Goal: Navigation & Orientation: Find specific page/section

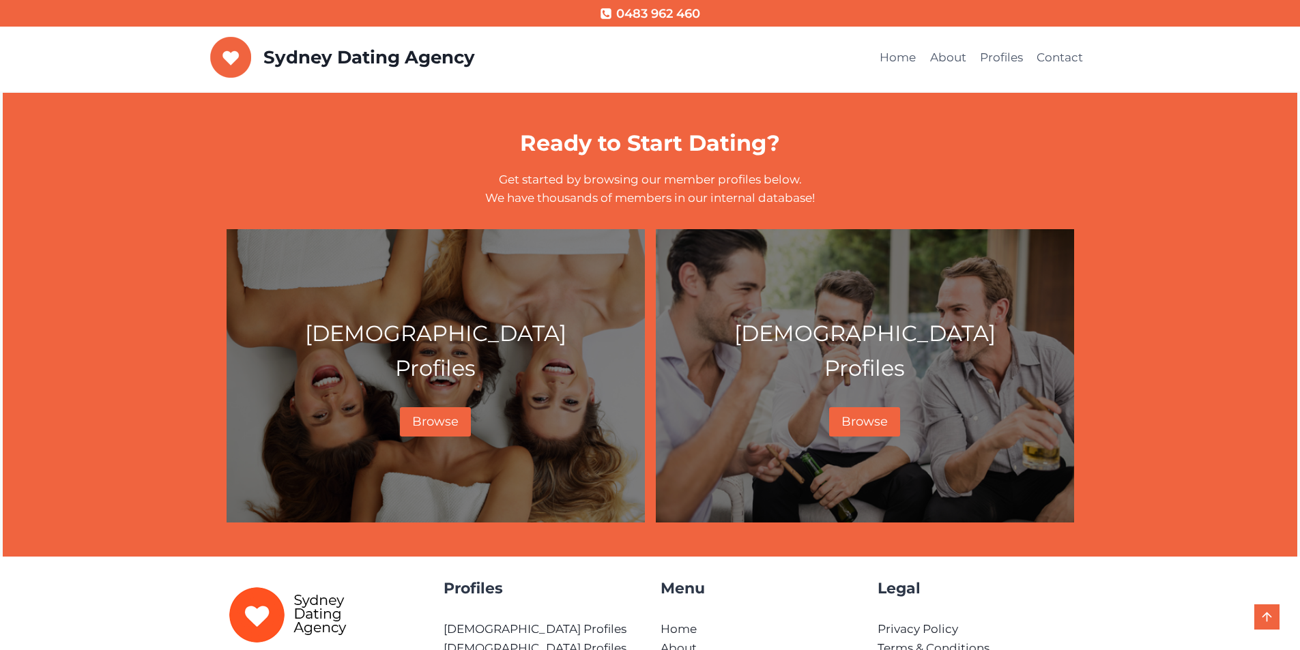
scroll to position [738, 0]
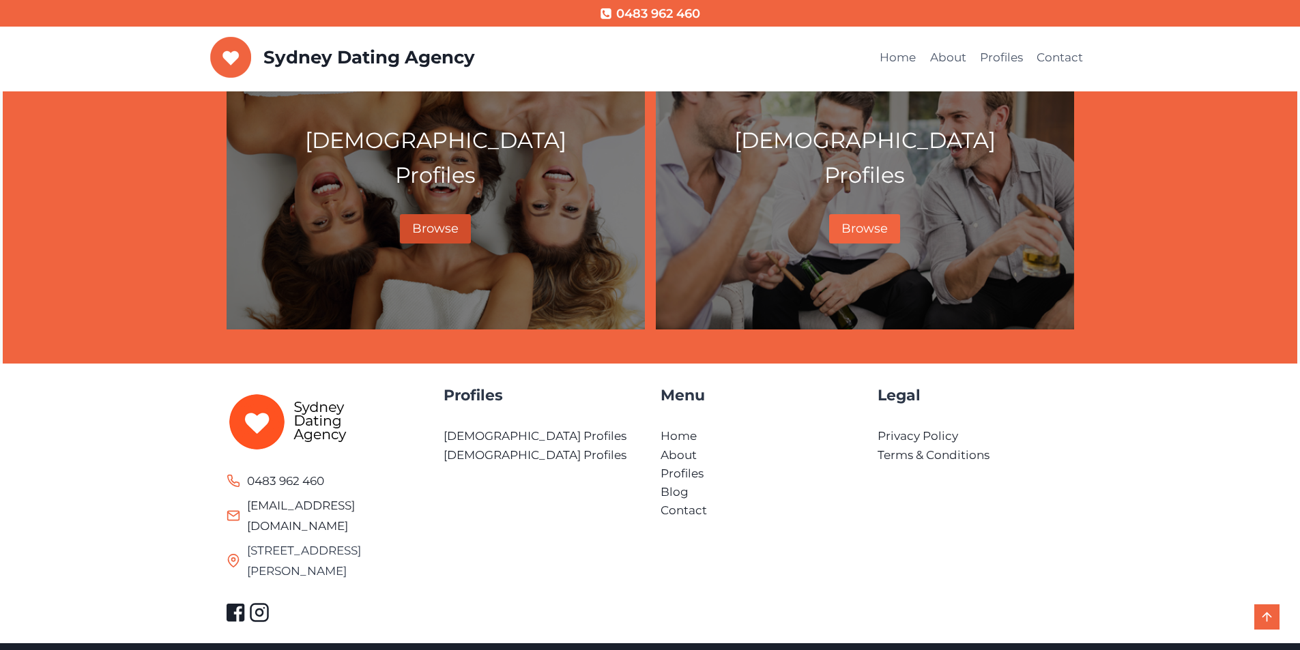
click at [437, 227] on span "Browse" at bounding box center [435, 228] width 46 height 15
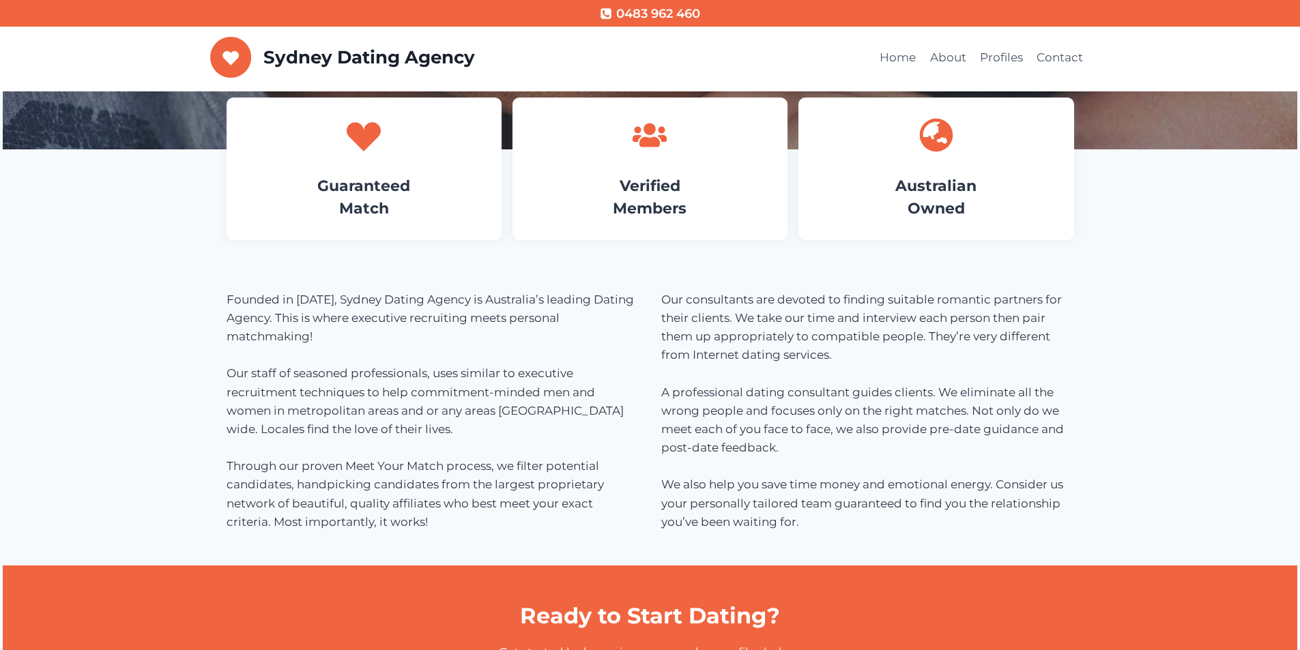
scroll to position [409, 0]
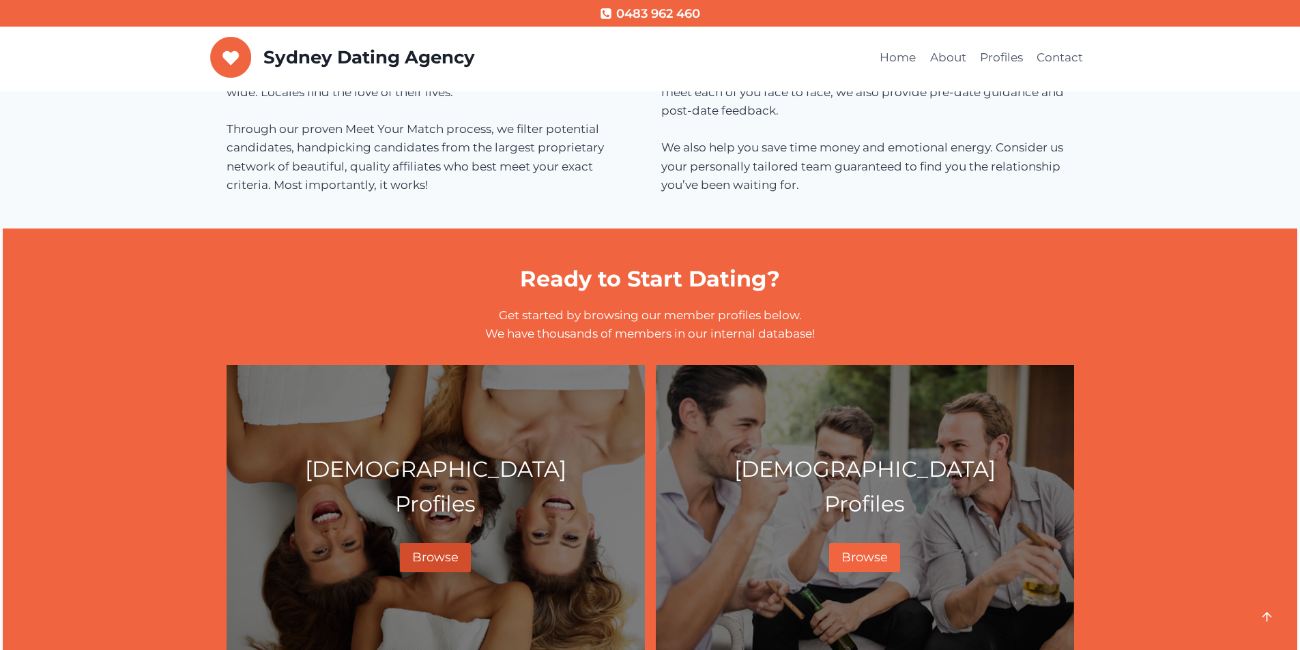
click at [443, 551] on link "Browse" at bounding box center [435, 557] width 71 height 29
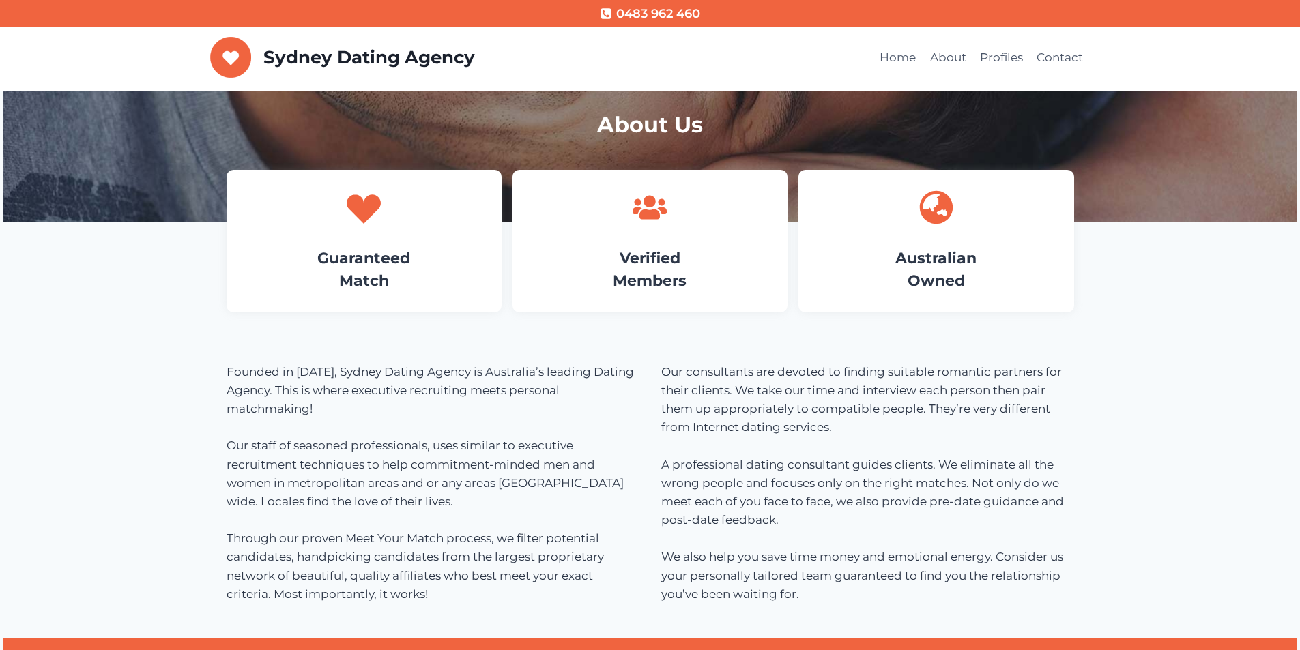
click at [429, 244] on div "Guaranteed Match" at bounding box center [364, 241] width 275 height 143
click at [622, 231] on div "Verified Members" at bounding box center [650, 241] width 275 height 143
click at [911, 212] on div at bounding box center [936, 207] width 234 height 34
click at [674, 128] on h1 "About Us" at bounding box center [651, 125] width 848 height 33
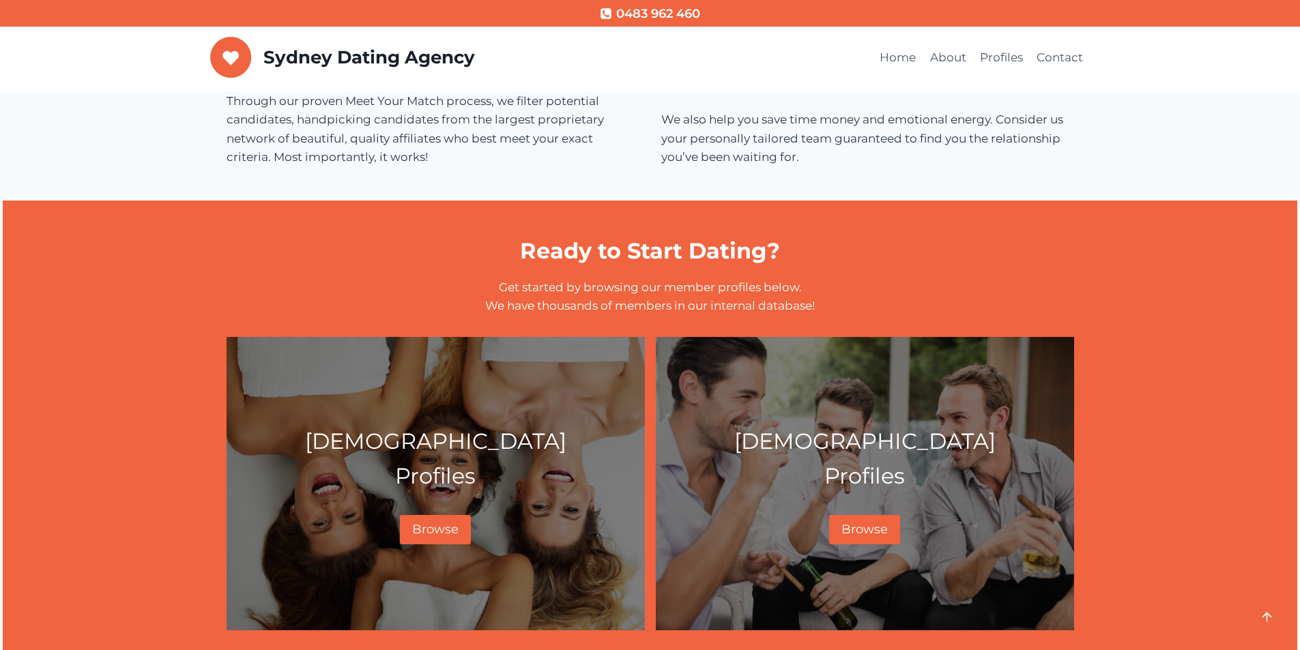
scroll to position [738, 0]
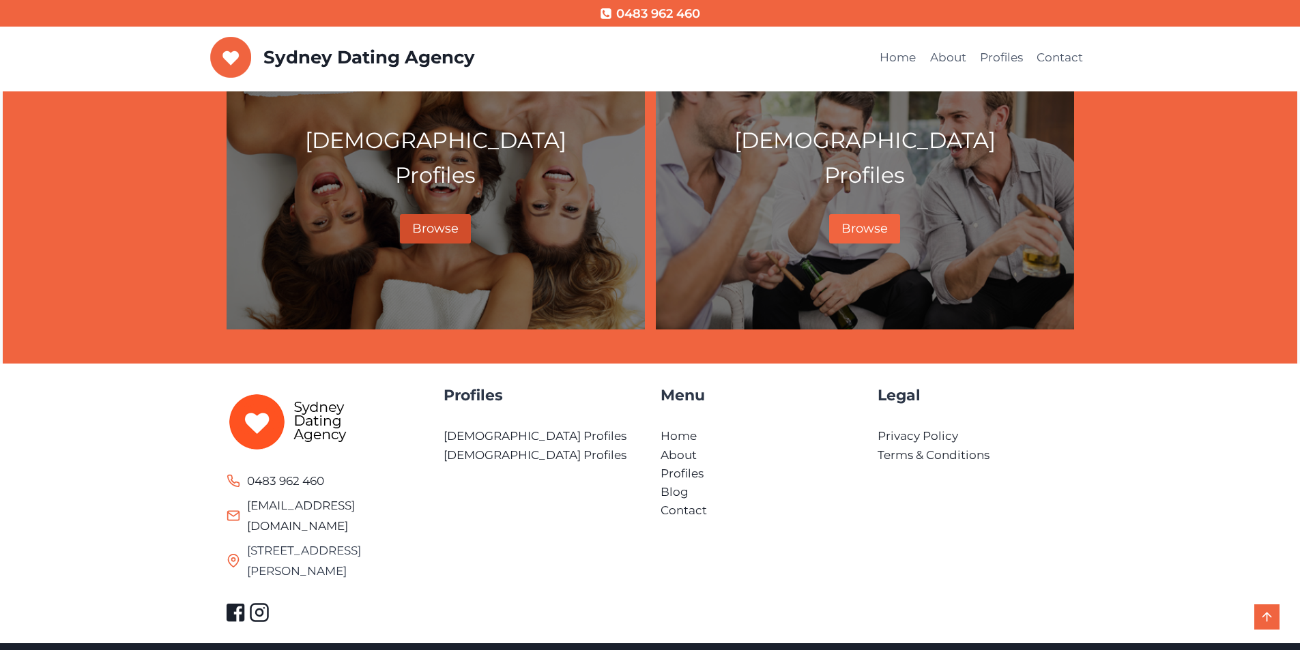
click at [456, 226] on span "Browse" at bounding box center [435, 228] width 46 height 15
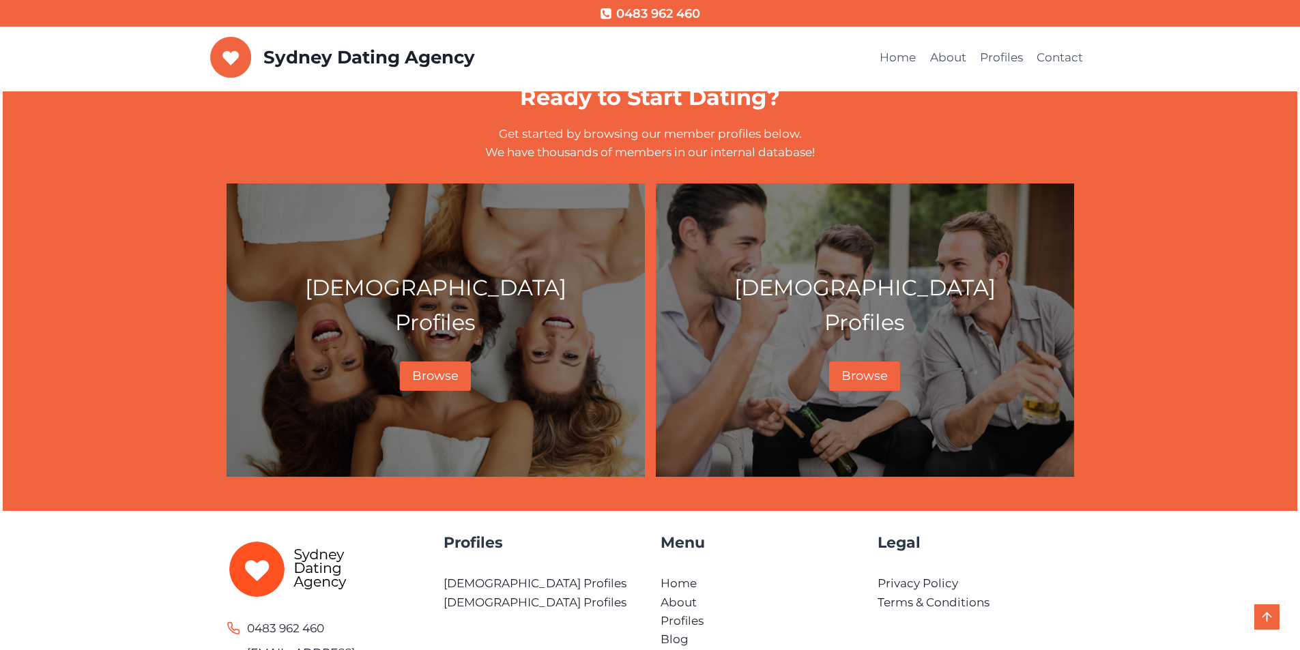
scroll to position [738, 0]
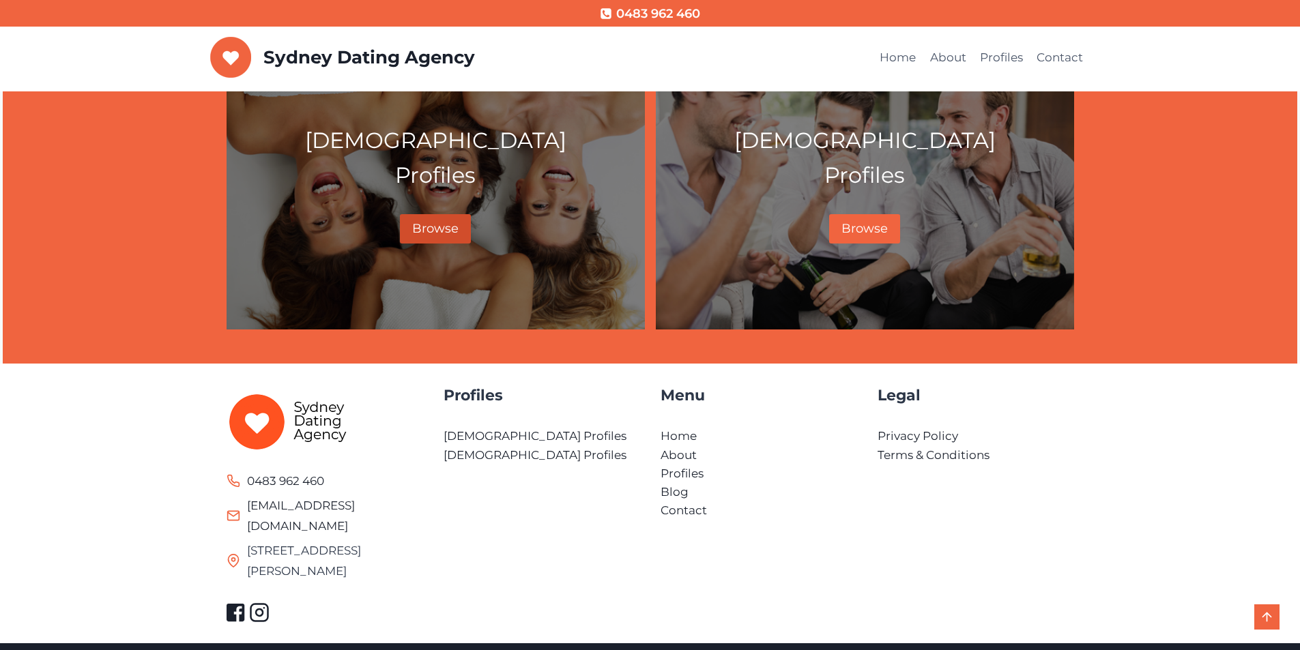
click at [425, 225] on span "Browse" at bounding box center [435, 228] width 46 height 15
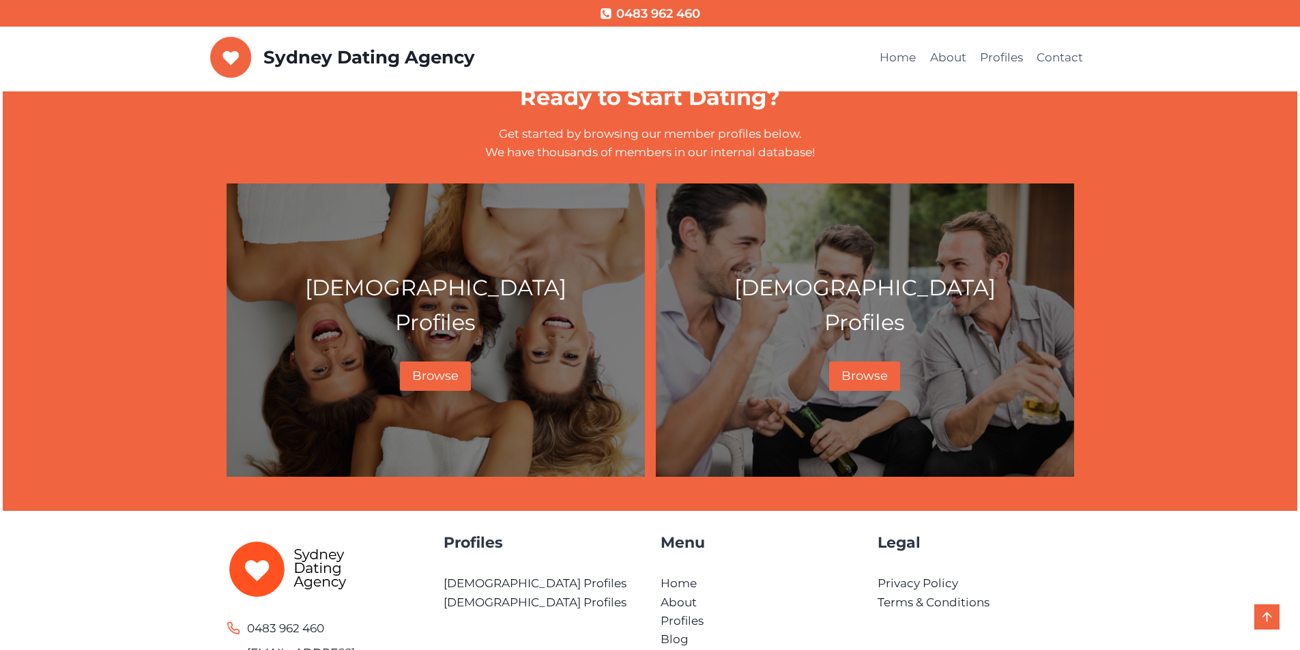
scroll to position [738, 0]
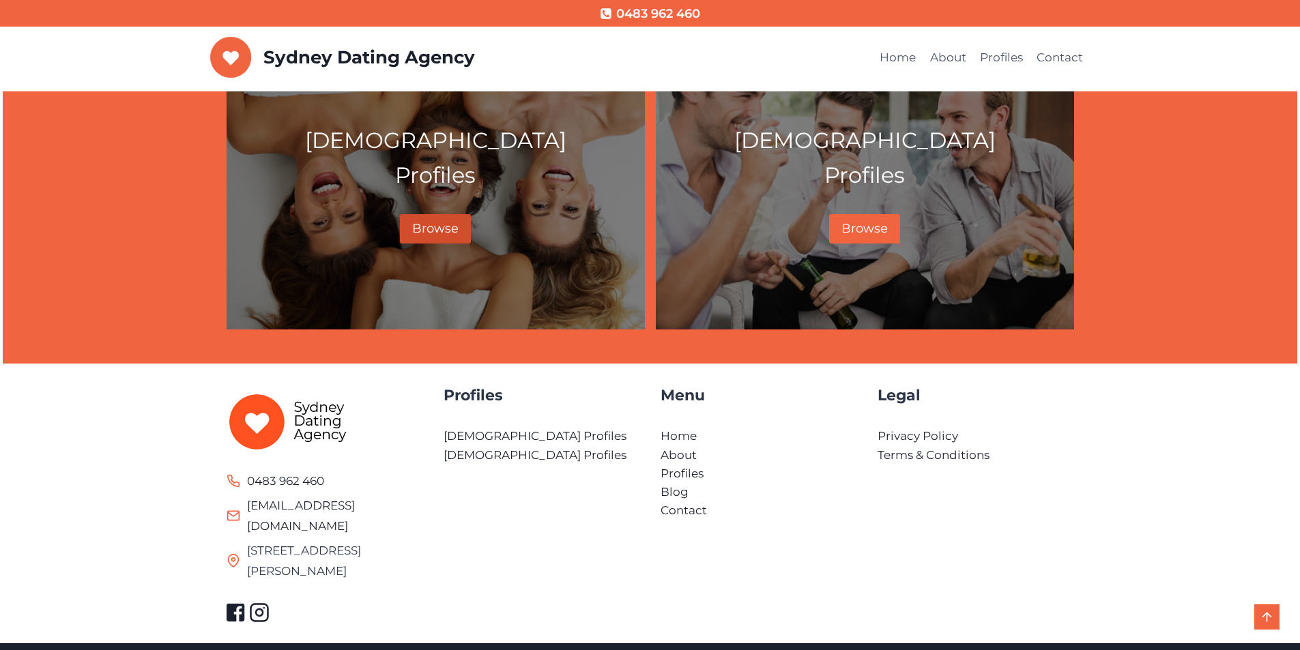
click at [450, 219] on link "Browse" at bounding box center [435, 228] width 71 height 29
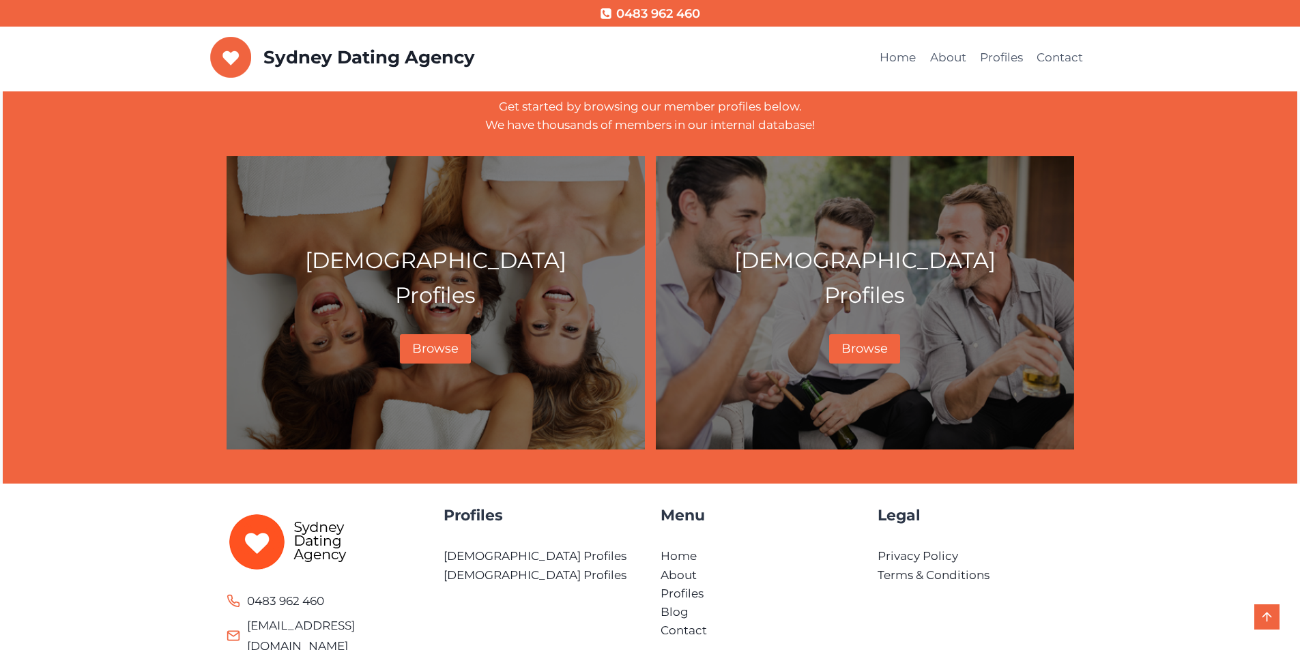
scroll to position [738, 0]
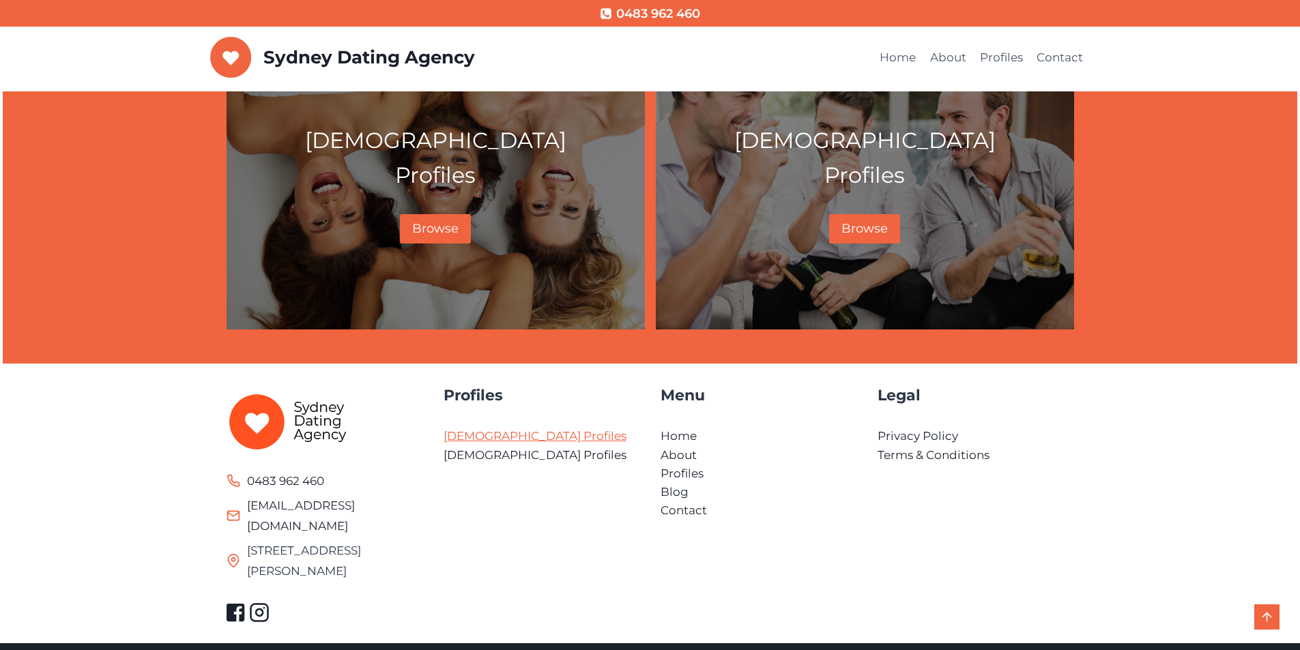
click at [498, 432] on link "[DEMOGRAPHIC_DATA] Profiles" at bounding box center [535, 436] width 183 height 14
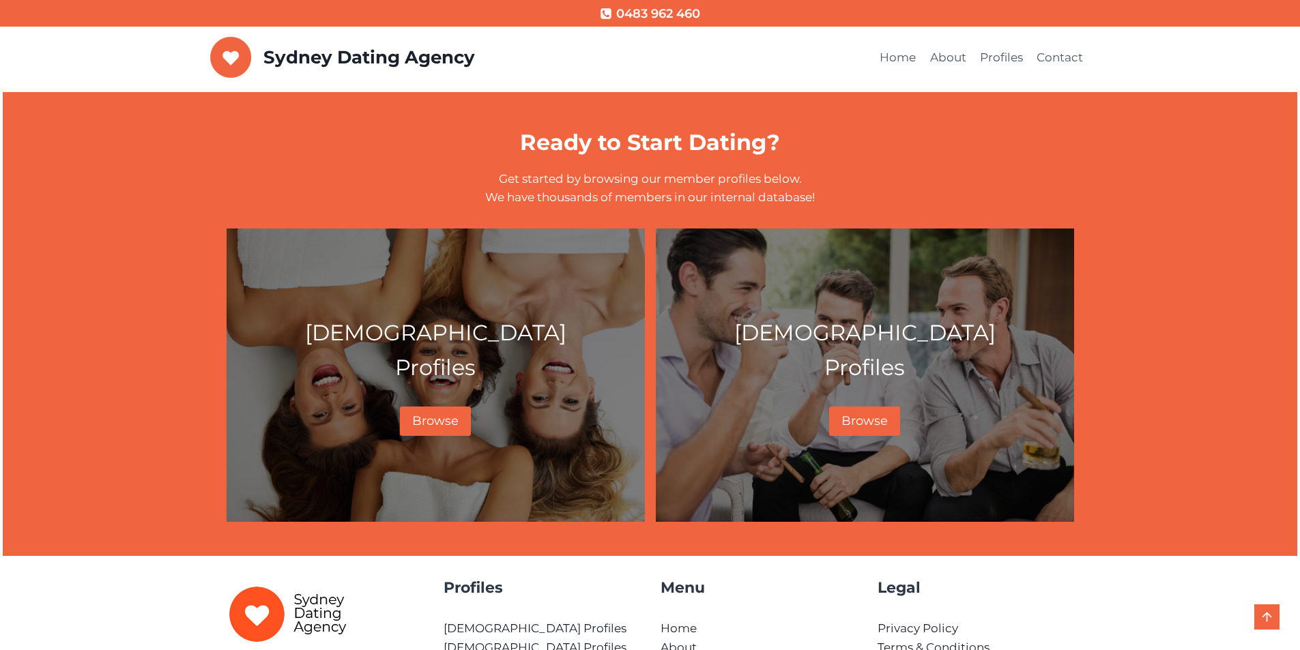
scroll to position [738, 0]
